Goal: Task Accomplishment & Management: Manage account settings

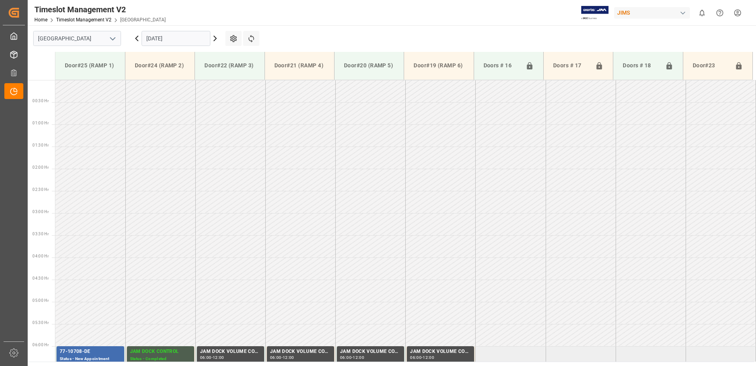
scroll to position [261, 0]
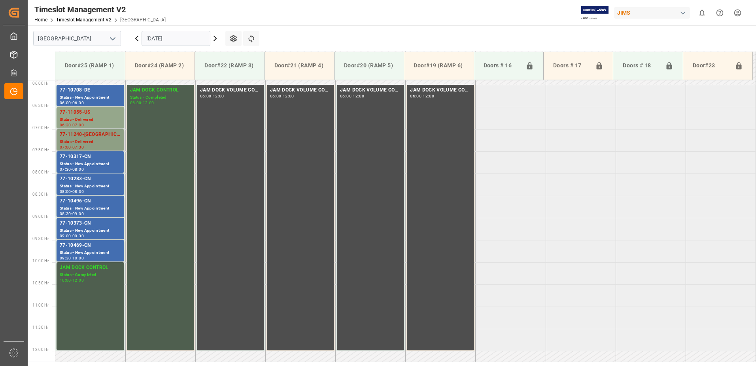
click at [91, 140] on div "Status - Delivered" at bounding box center [90, 141] width 61 height 7
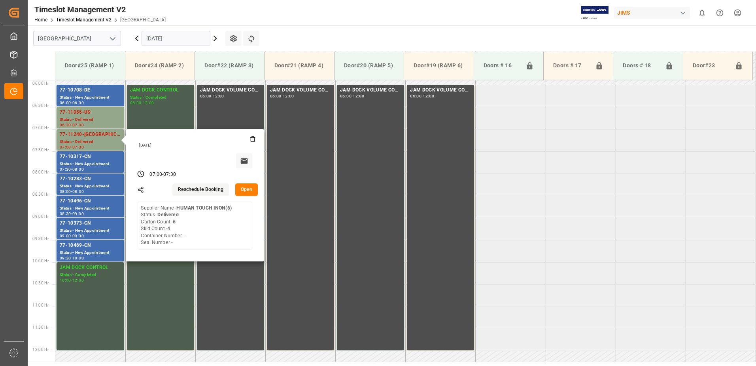
click at [242, 185] on button "Open" at bounding box center [246, 189] width 23 height 13
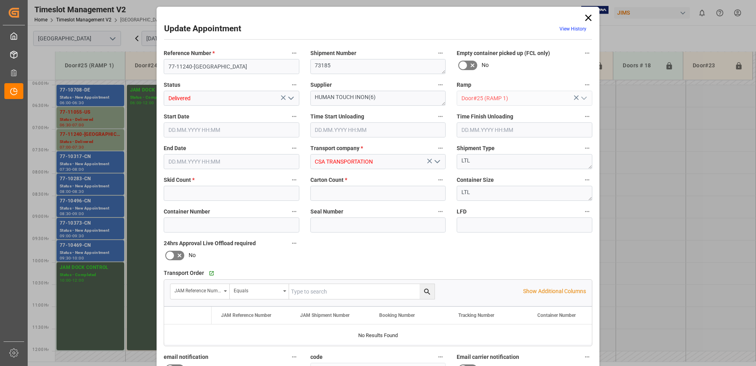
type input "4"
type input "6"
type input "[DATE] 07:00"
type input "[DATE] 07:15"
type input "[DATE] 07:30"
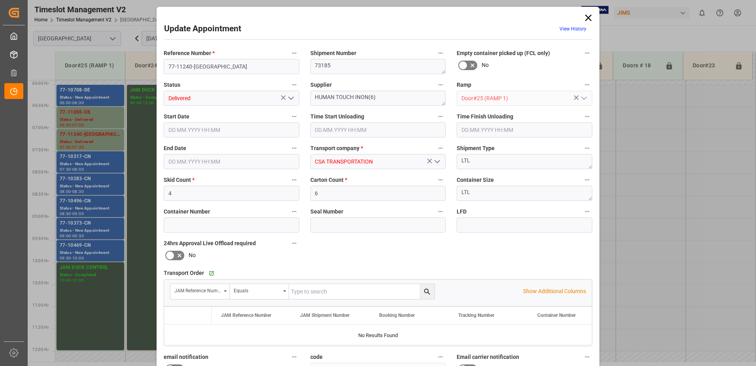
type input "[DATE] 17:47"
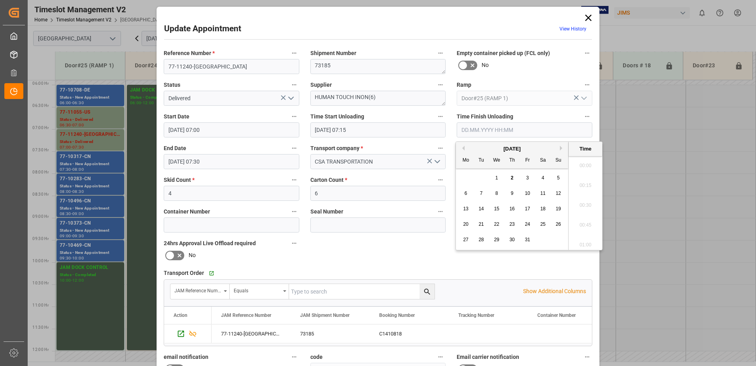
click at [487, 130] on input "text" at bounding box center [525, 129] width 136 height 15
click at [511, 176] on span "2" at bounding box center [512, 178] width 3 height 6
click at [585, 203] on li "07:45" at bounding box center [586, 203] width 34 height 20
type input "[DATE] 07:45"
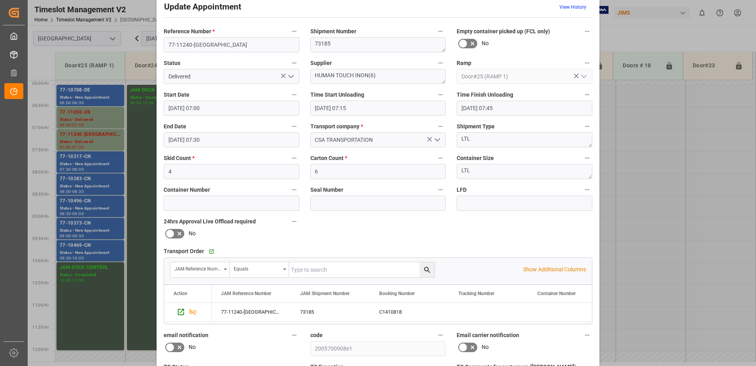
scroll to position [116, 0]
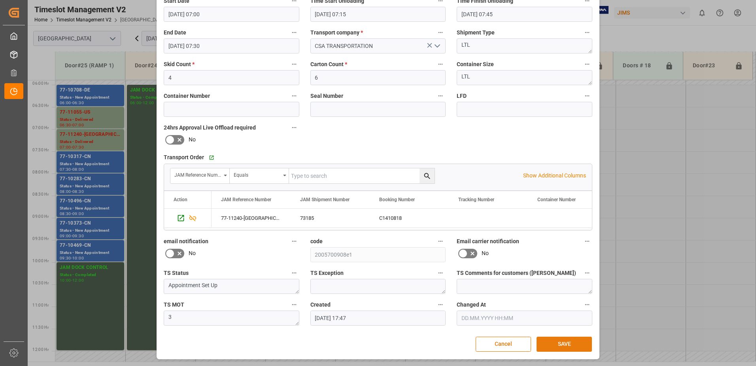
click at [566, 344] on button "SAVE" at bounding box center [564, 343] width 55 height 15
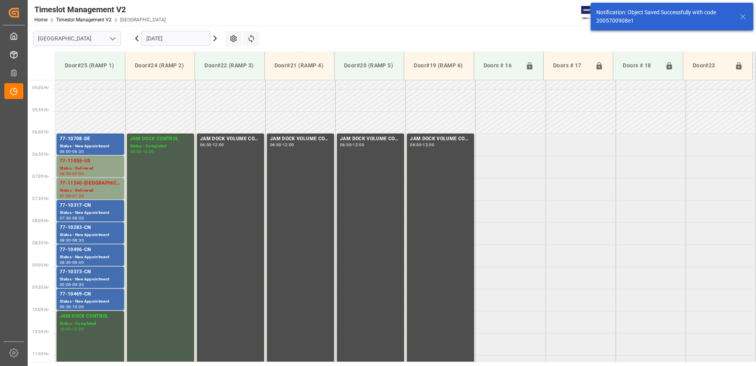
scroll to position [261, 0]
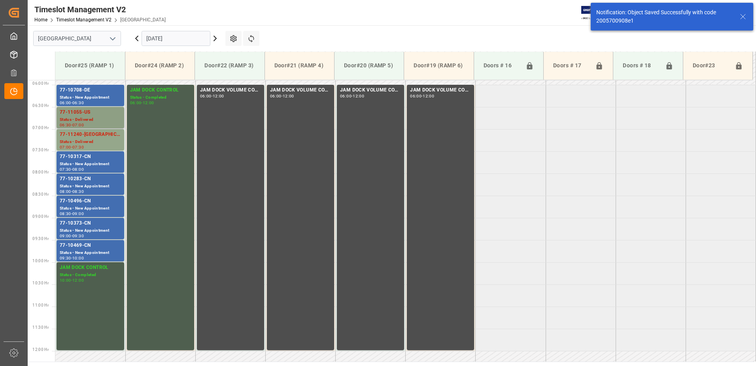
click at [90, 115] on div "77-11055-US" at bounding box center [90, 112] width 61 height 8
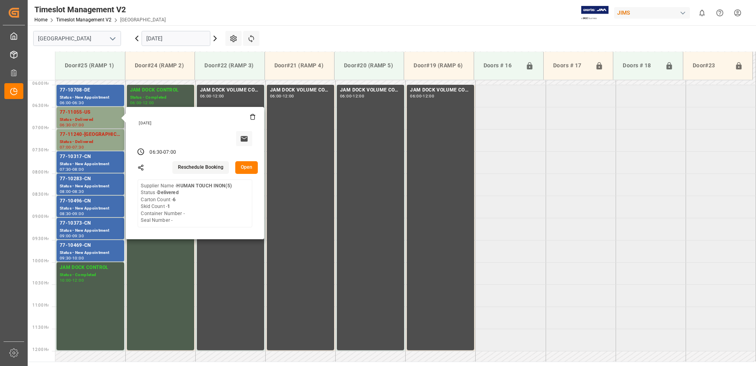
click at [245, 168] on button "Open" at bounding box center [246, 167] width 23 height 13
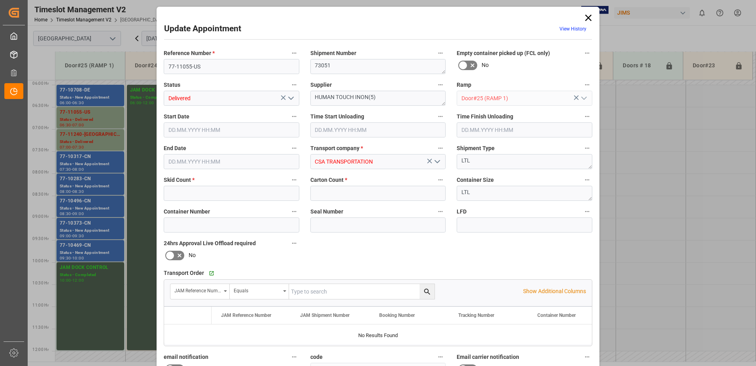
type input "1"
type input "6"
type input "[DATE] 06:30"
type input "[DATE] 07:15"
type input "[DATE] 07:00"
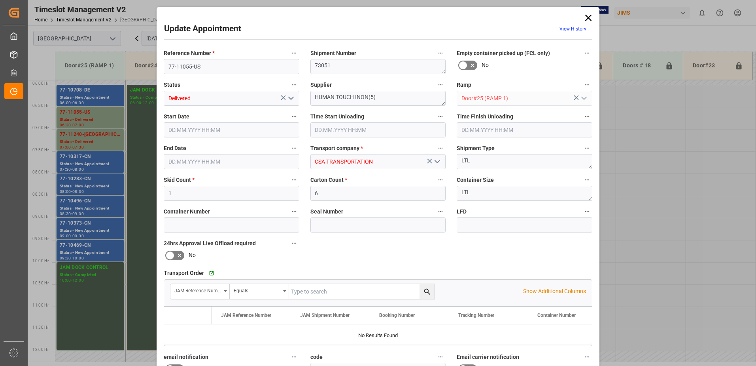
type input "[DATE] 17:47"
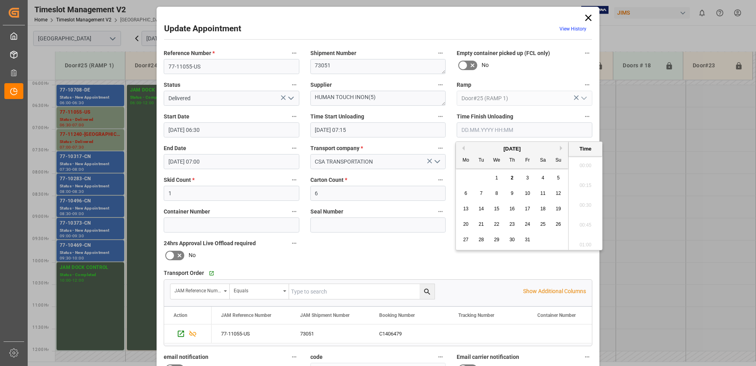
click at [478, 131] on input "text" at bounding box center [525, 129] width 136 height 15
click at [513, 178] on span "2" at bounding box center [512, 178] width 3 height 6
click at [582, 202] on li "07:45" at bounding box center [586, 203] width 34 height 20
type input "[DATE] 07:45"
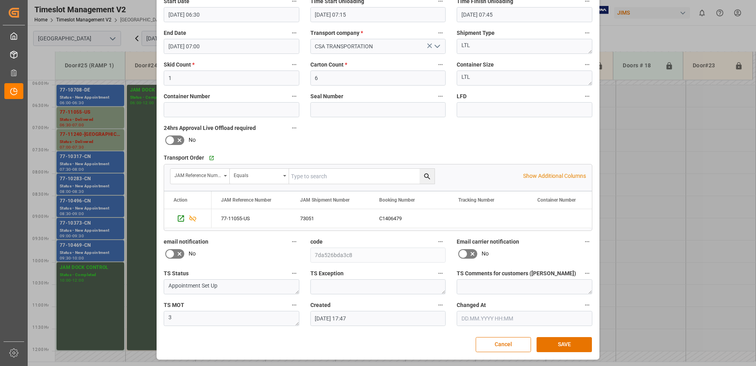
scroll to position [116, 0]
click at [562, 345] on button "SAVE" at bounding box center [564, 343] width 55 height 15
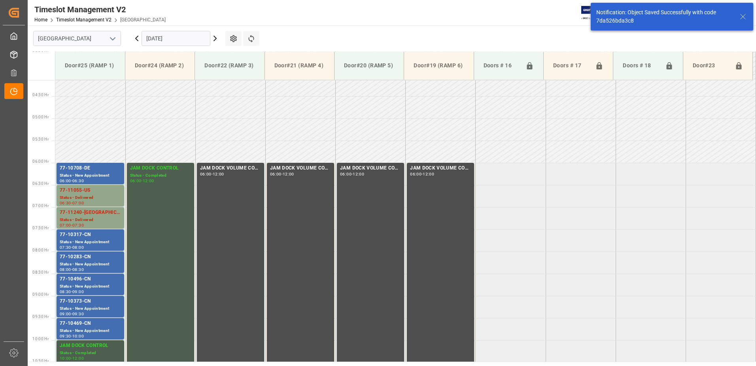
scroll to position [217, 0]
